Goal: Information Seeking & Learning: Compare options

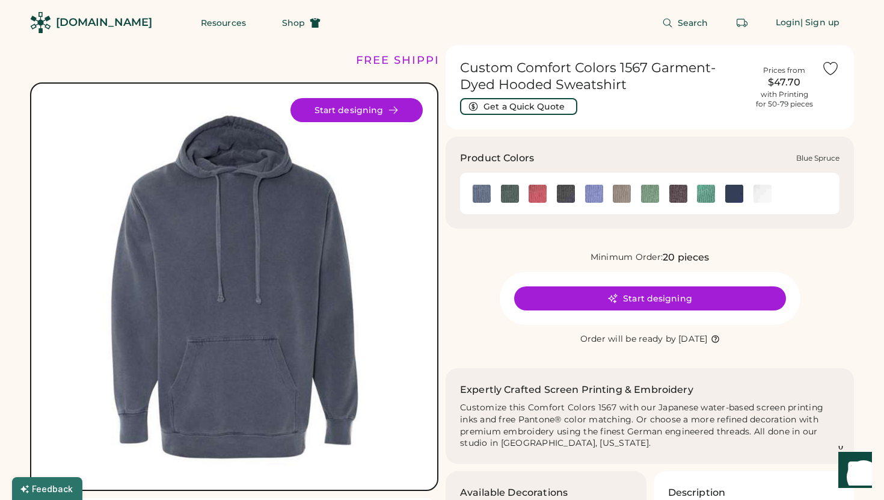
click at [508, 202] on img at bounding box center [510, 194] width 18 height 18
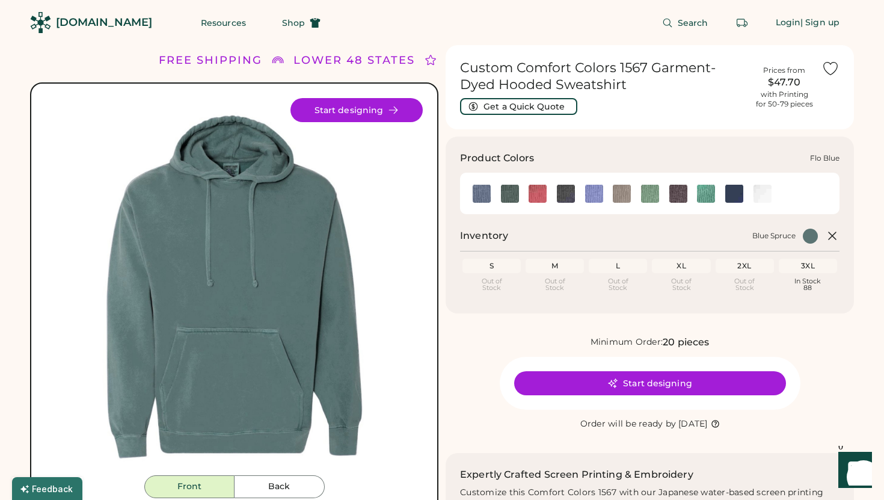
click at [595, 188] on img at bounding box center [594, 194] width 18 height 18
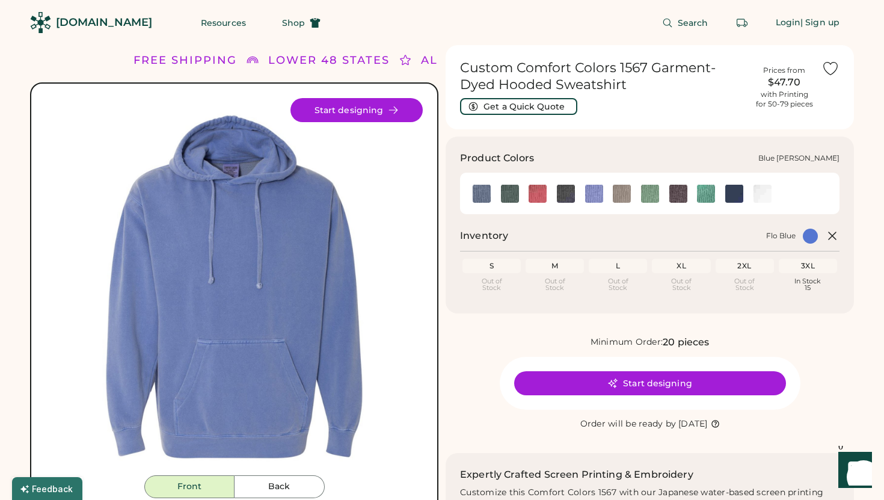
click at [480, 193] on img at bounding box center [482, 194] width 18 height 18
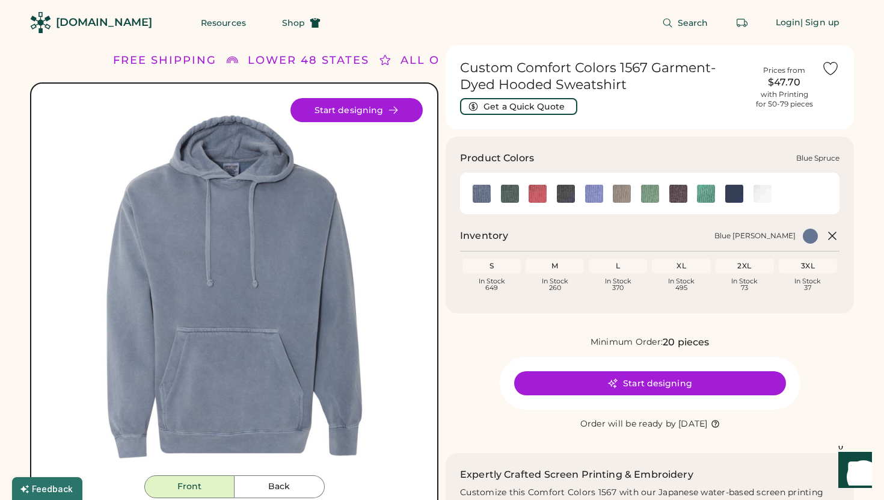
click at [509, 195] on img at bounding box center [510, 194] width 18 height 18
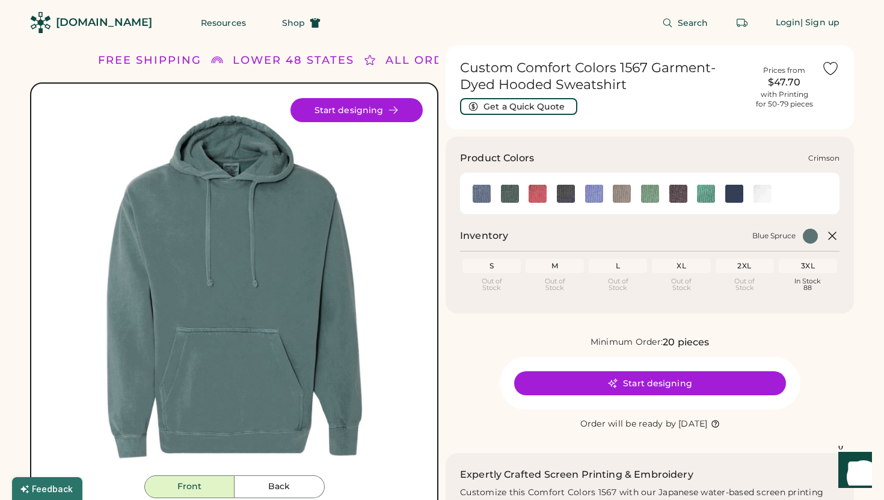
click at [539, 195] on img at bounding box center [538, 194] width 18 height 18
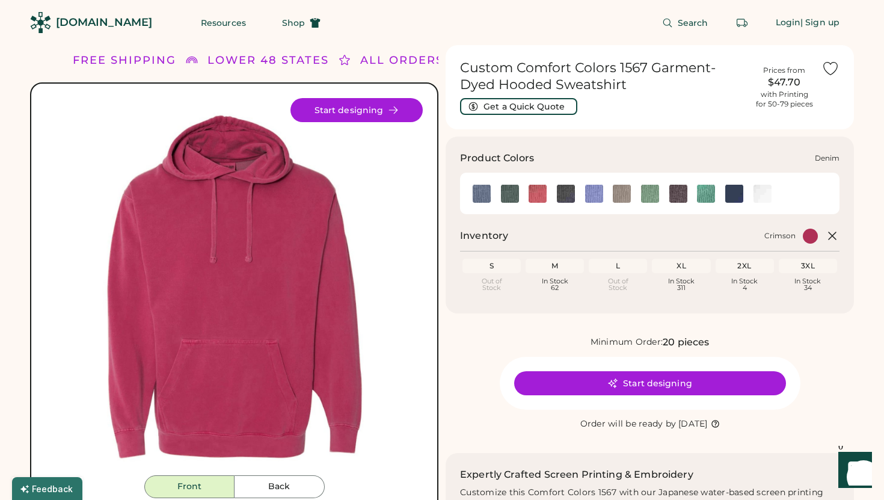
click at [568, 193] on img at bounding box center [566, 194] width 18 height 18
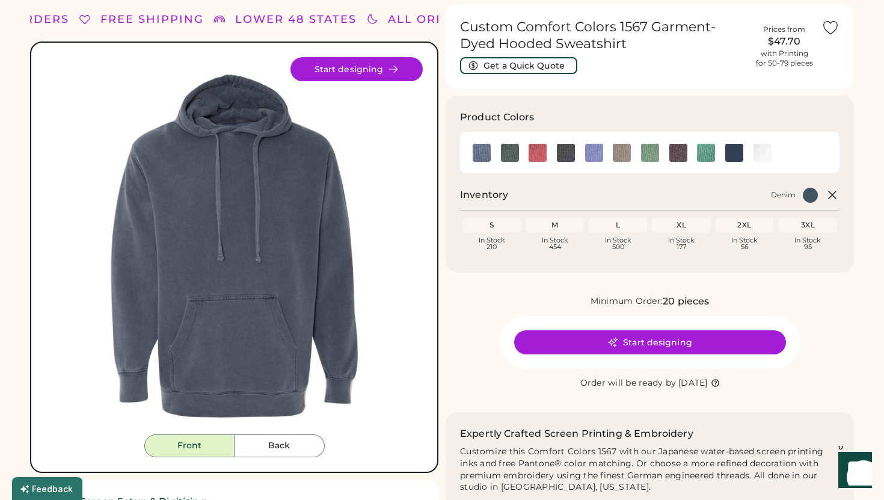
scroll to position [42, 0]
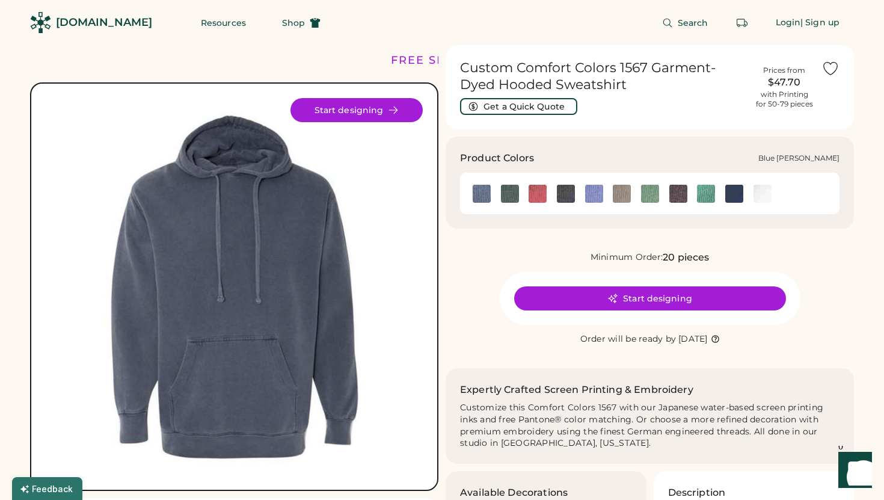
click at [483, 201] on img at bounding box center [482, 194] width 18 height 18
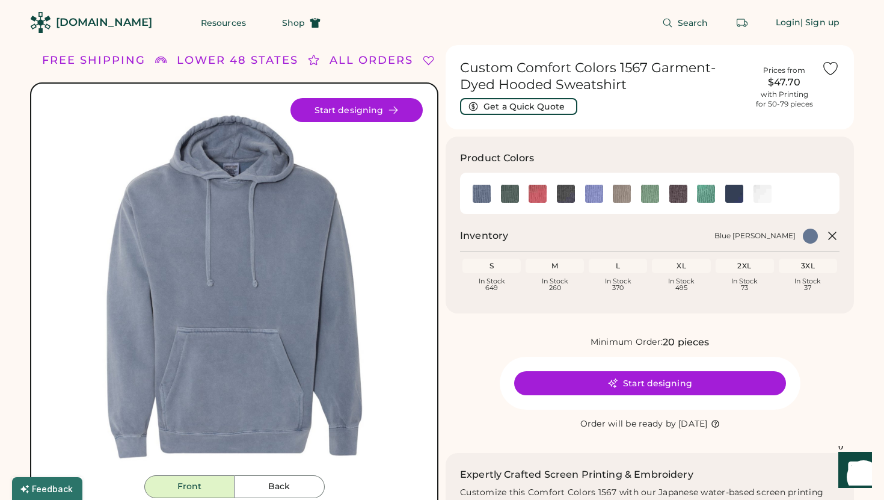
scroll to position [11, 0]
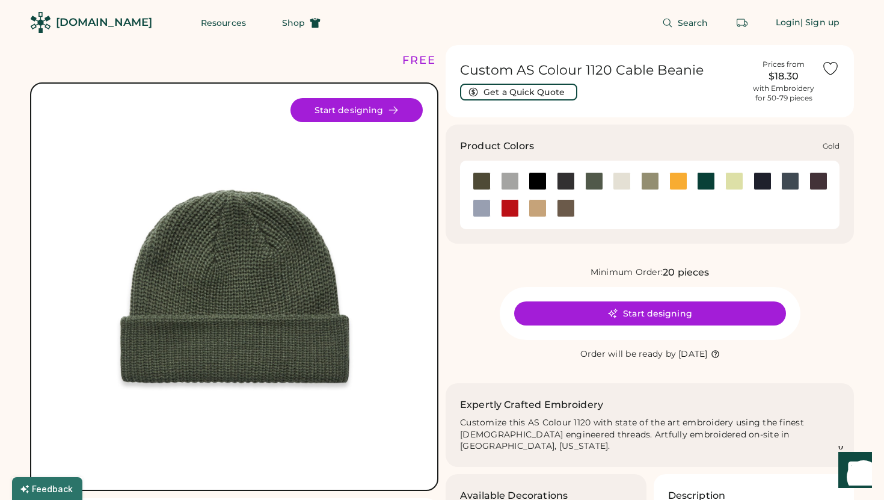
click at [682, 176] on div at bounding box center [679, 181] width 18 height 18
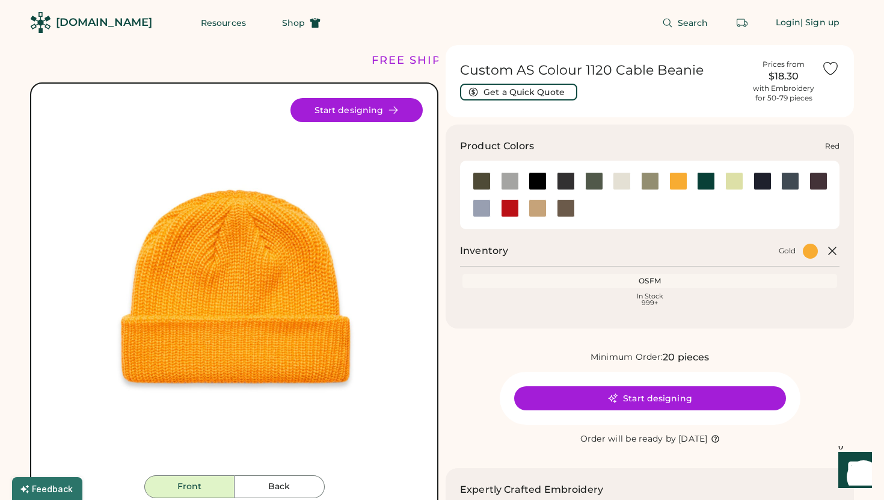
click at [505, 208] on div at bounding box center [510, 208] width 18 height 18
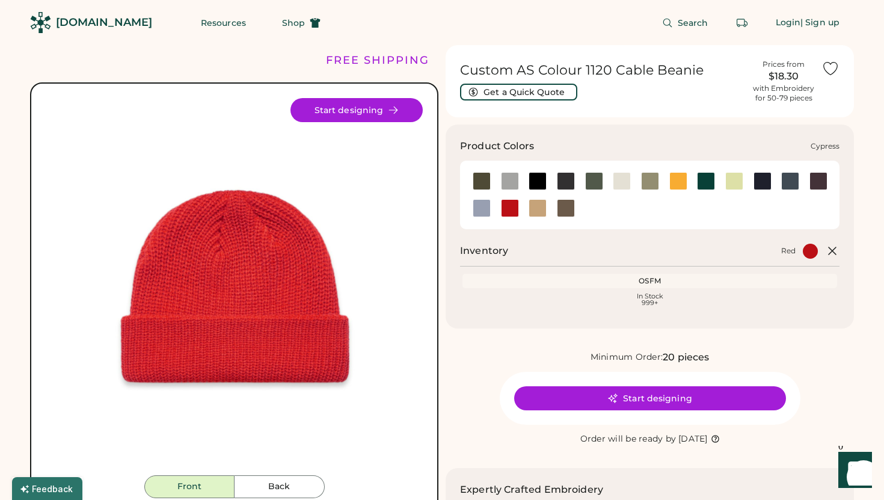
click at [594, 185] on div at bounding box center [594, 181] width 18 height 18
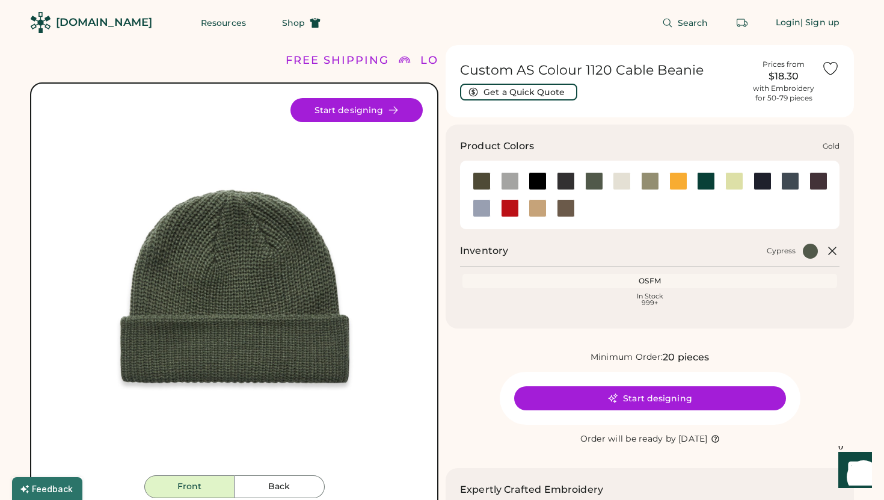
click at [677, 187] on div at bounding box center [679, 181] width 18 height 18
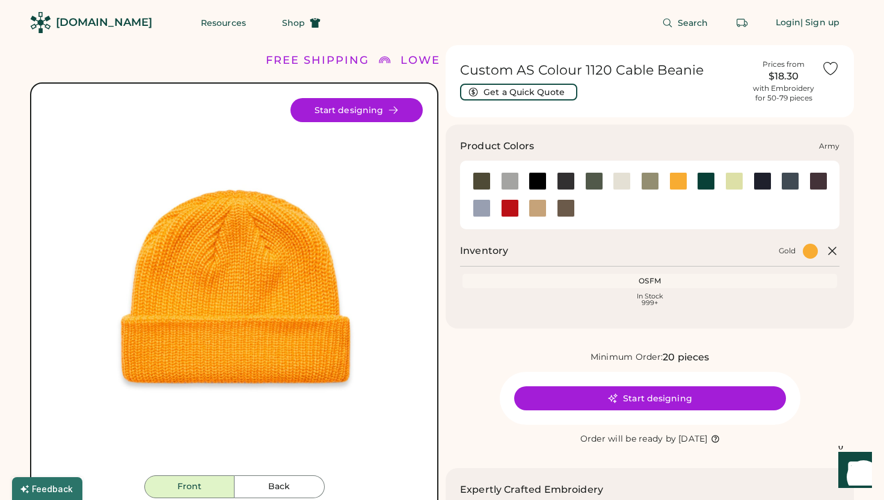
click at [481, 185] on div at bounding box center [482, 181] width 18 height 18
